Goal: Find specific page/section: Find specific page/section

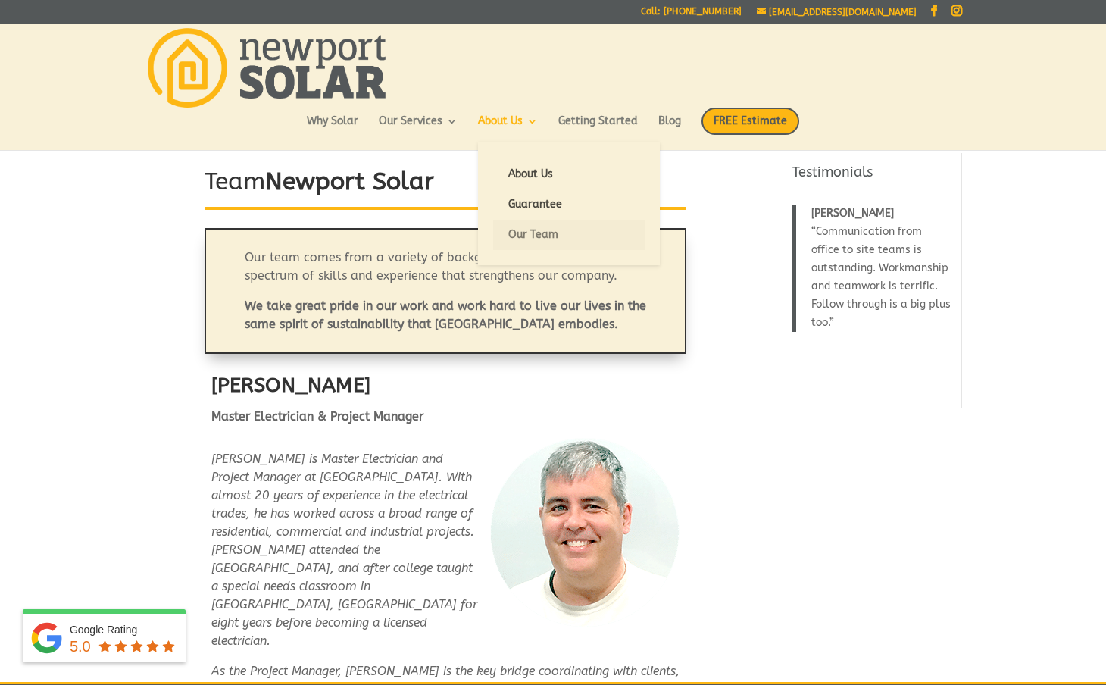
click at [524, 234] on link "Our Team" at bounding box center [568, 235] width 151 height 30
